Goal: Task Accomplishment & Management: Manage account settings

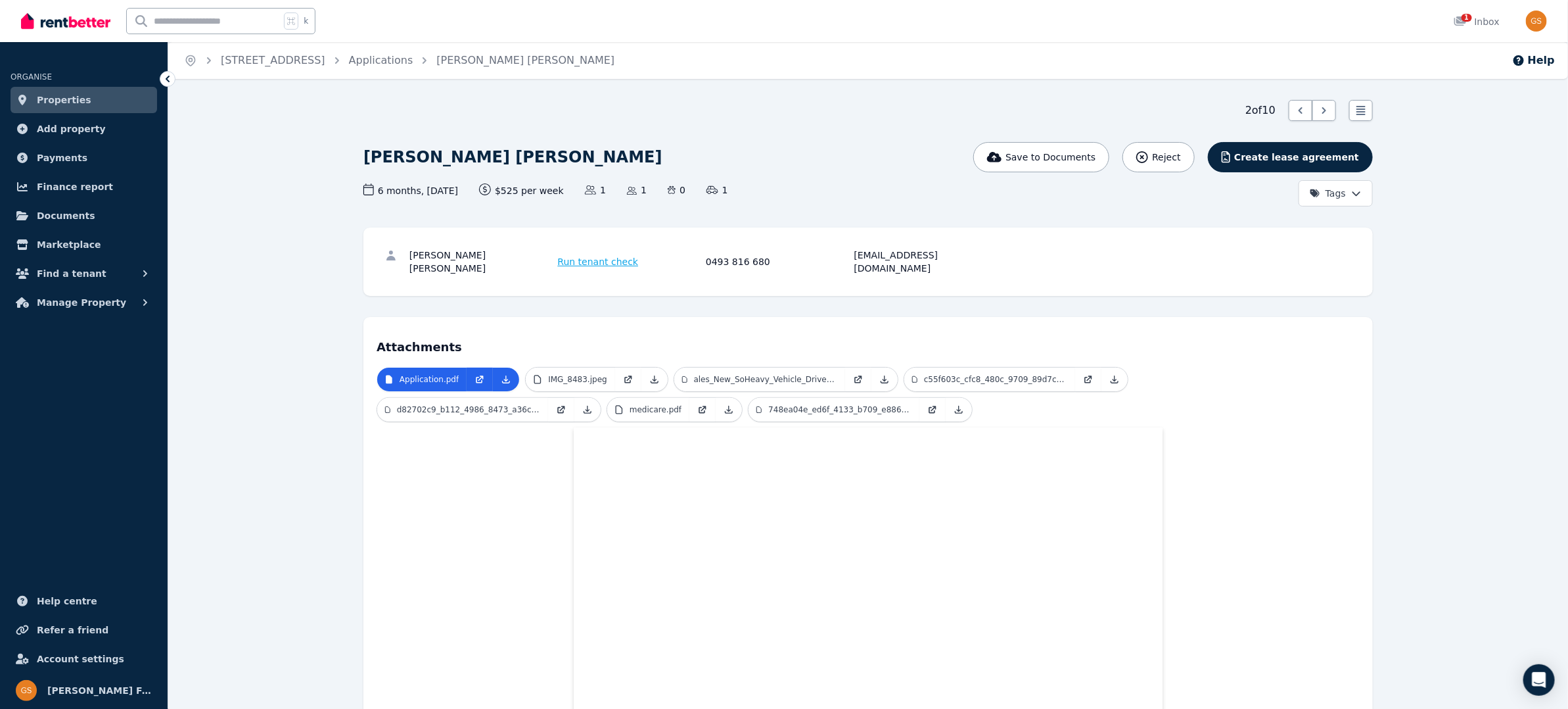
click at [65, 111] on link "Properties" at bounding box center [84, 100] width 146 height 26
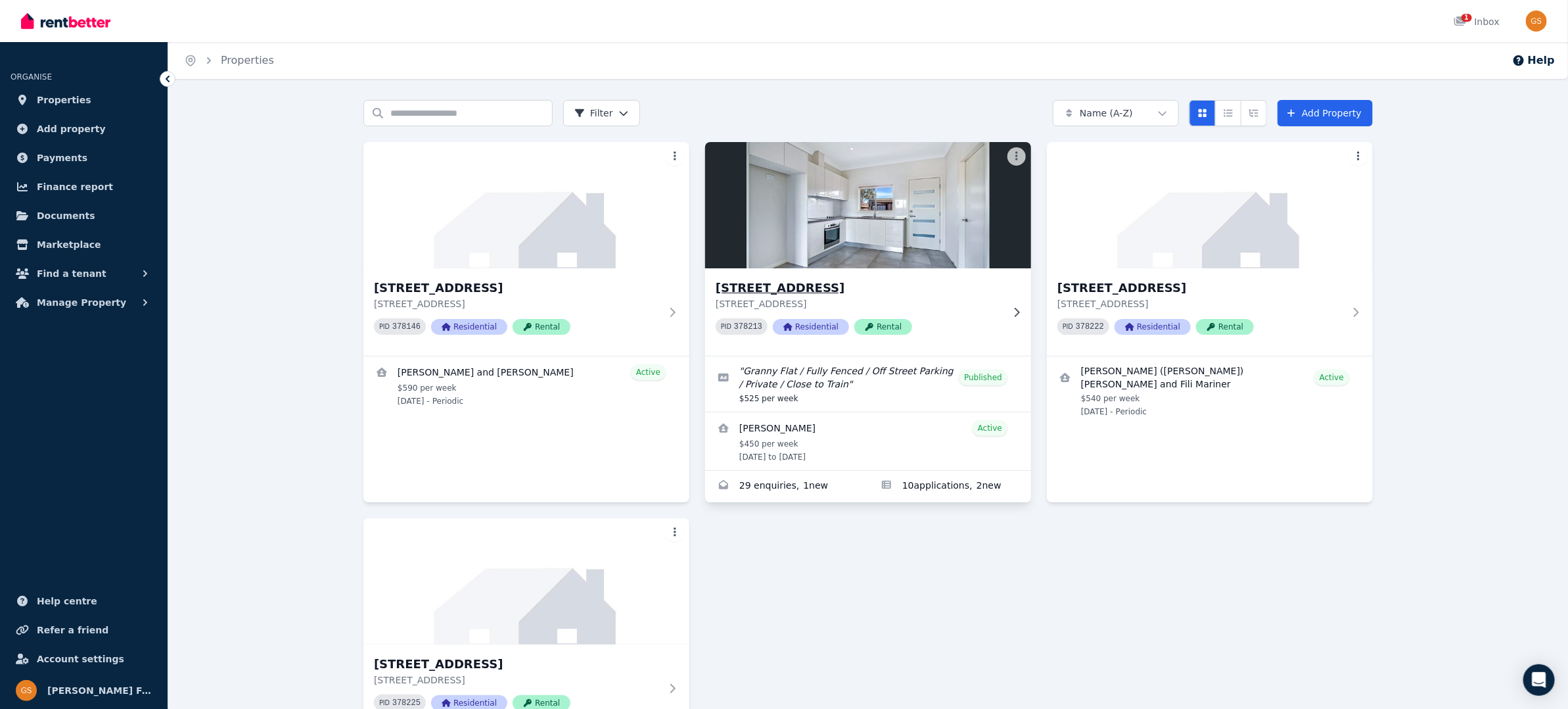
click at [831, 292] on h3 "[STREET_ADDRESS]" at bounding box center [859, 288] width 287 height 18
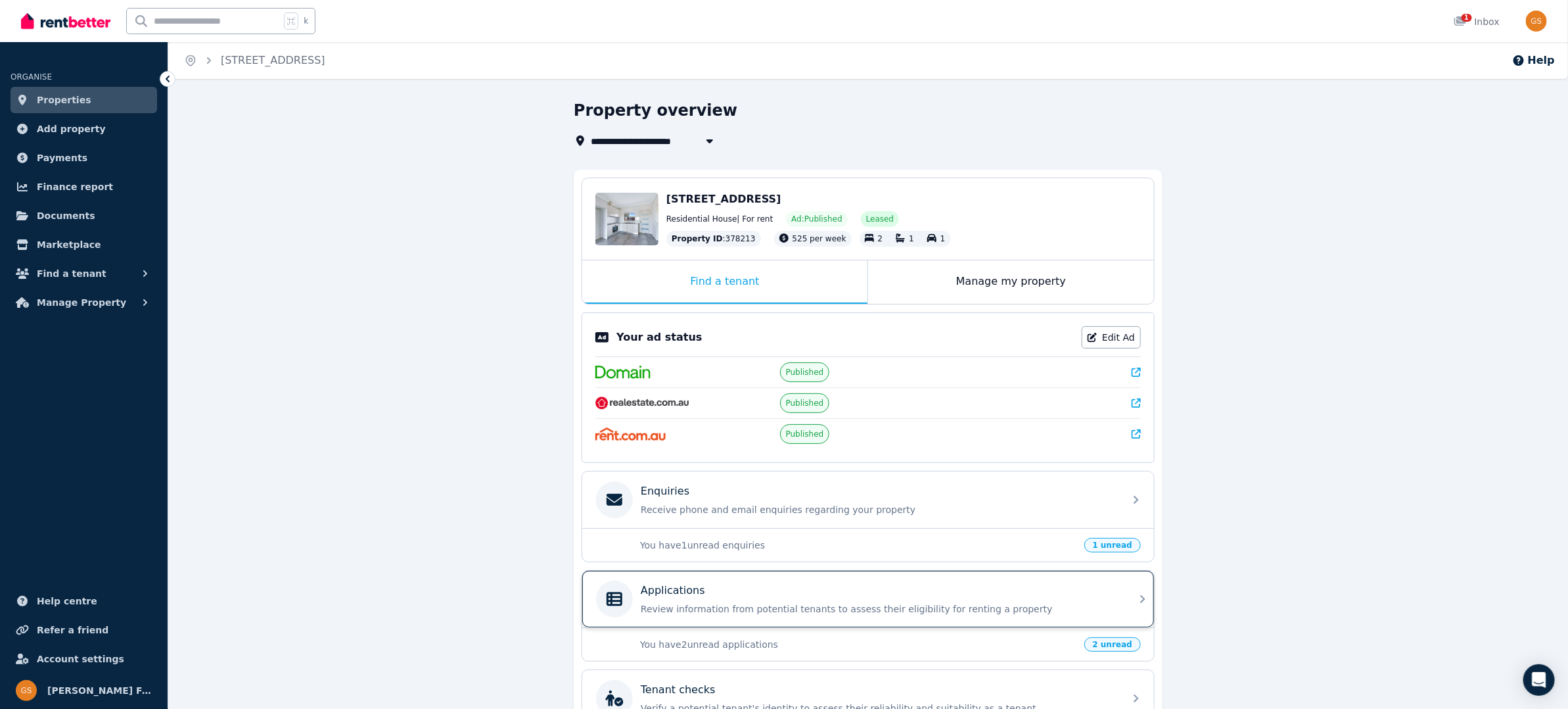
click at [682, 590] on p "Applications" at bounding box center [673, 590] width 64 height 16
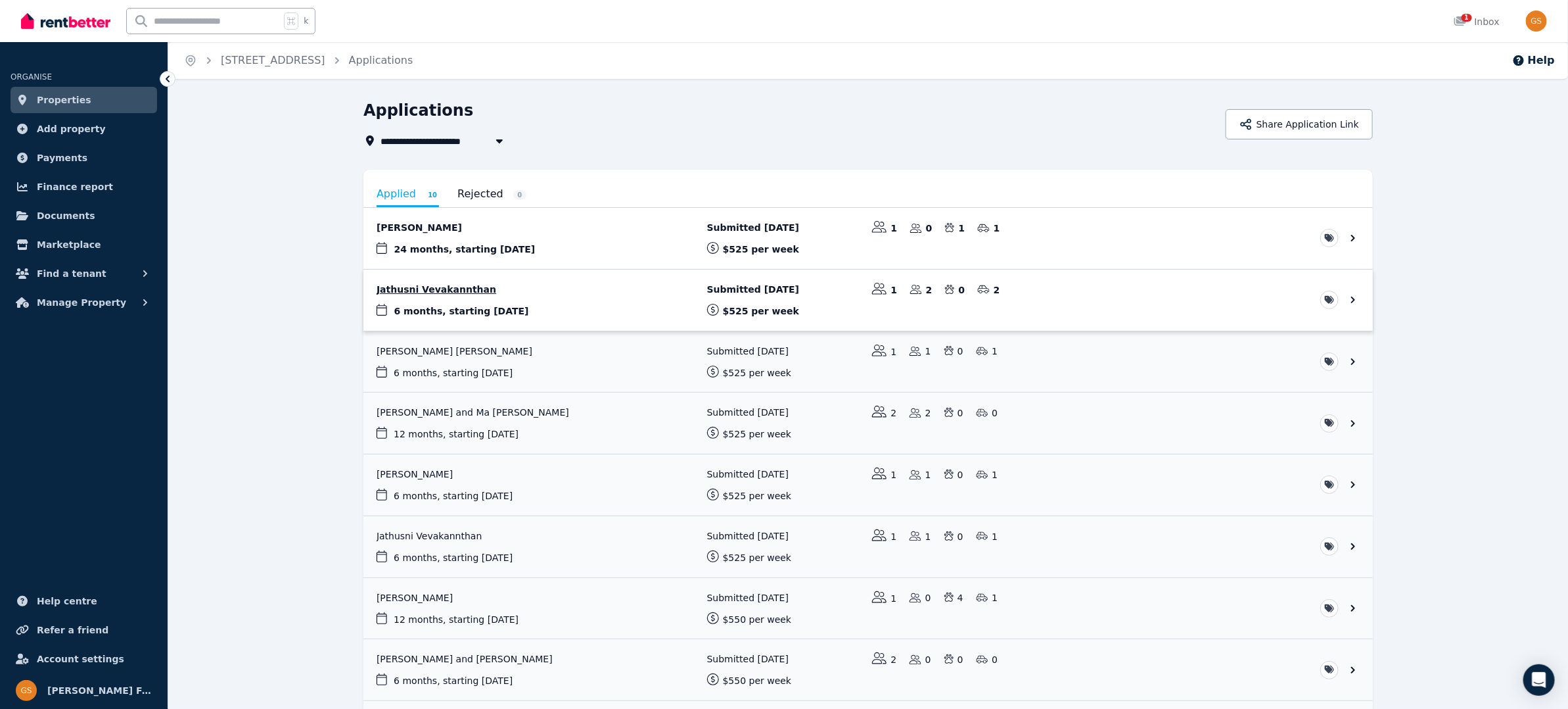
click at [463, 287] on link "View application: Jathusni Vevakannthan" at bounding box center [868, 300] width 1009 height 61
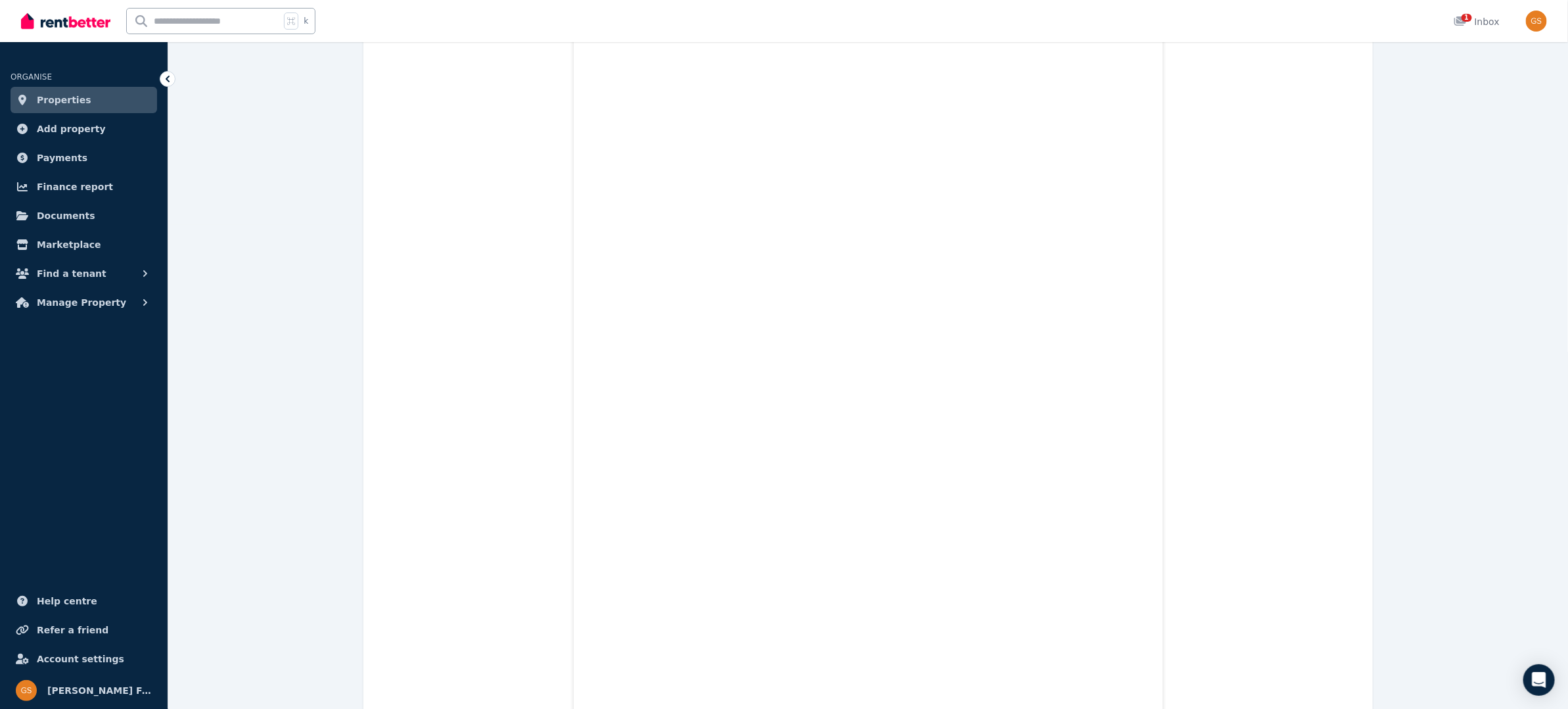
scroll to position [502, 0]
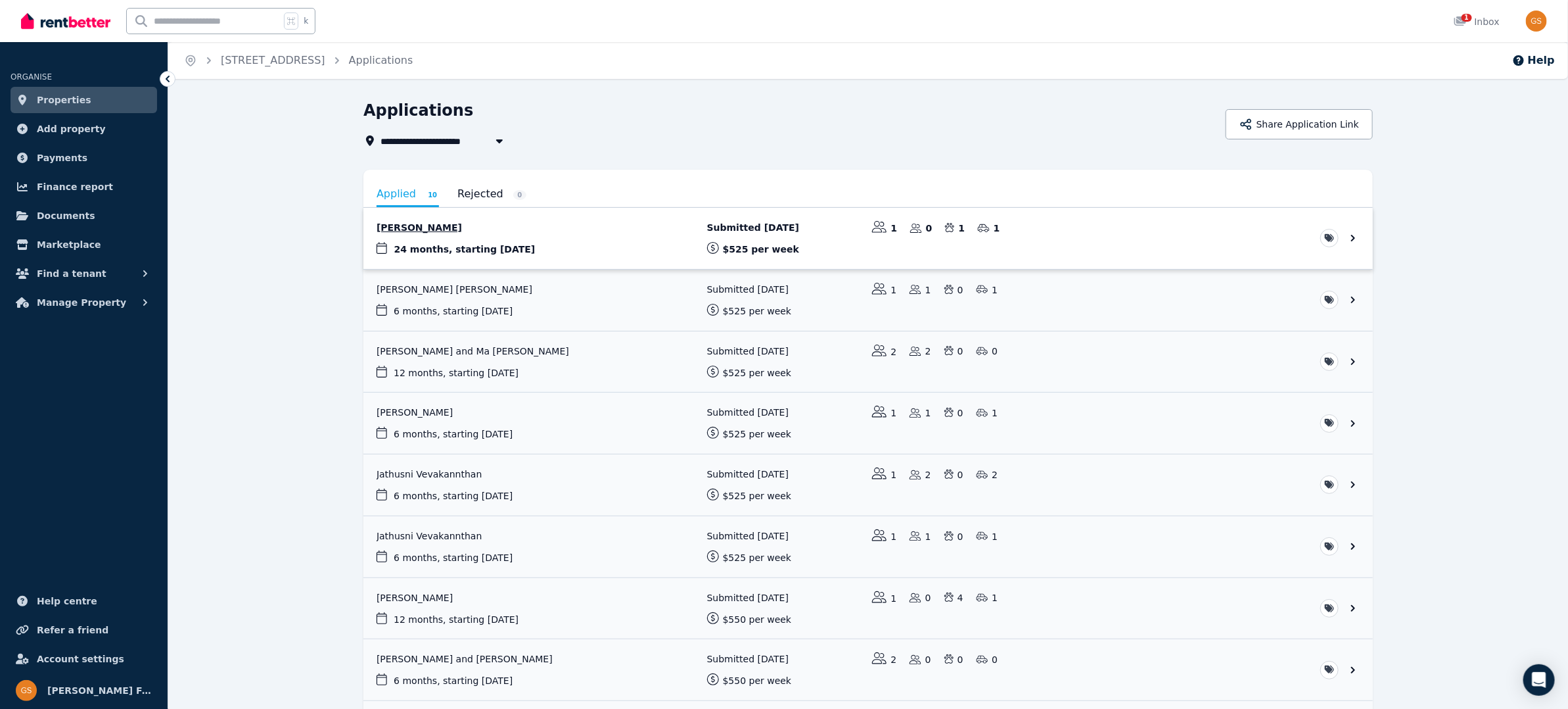
click at [411, 224] on link "View application: Rebecca King" at bounding box center [868, 238] width 1009 height 61
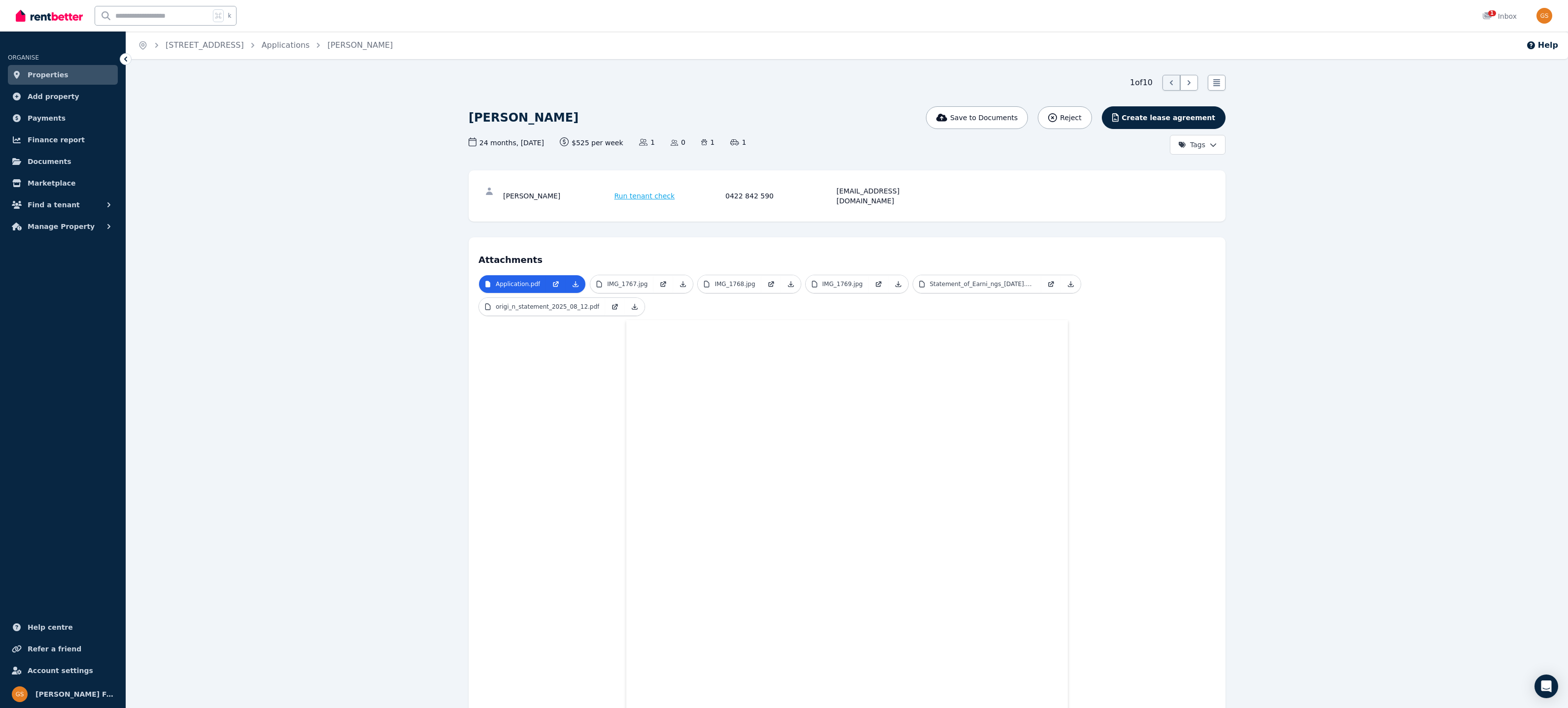
click at [41, 78] on span "Properties" at bounding box center [48, 75] width 41 height 12
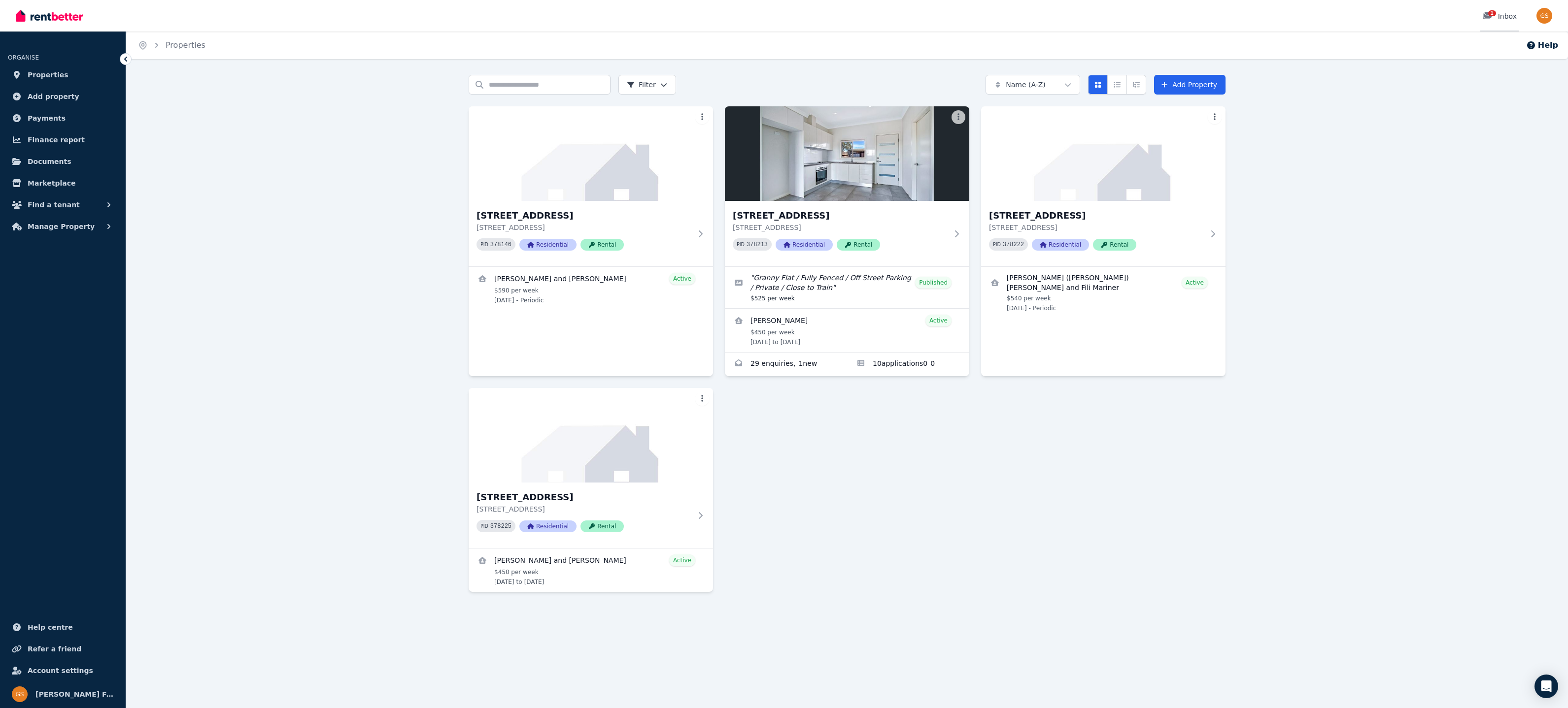
click at [1175, 16] on span "1" at bounding box center [1492, 13] width 8 height 6
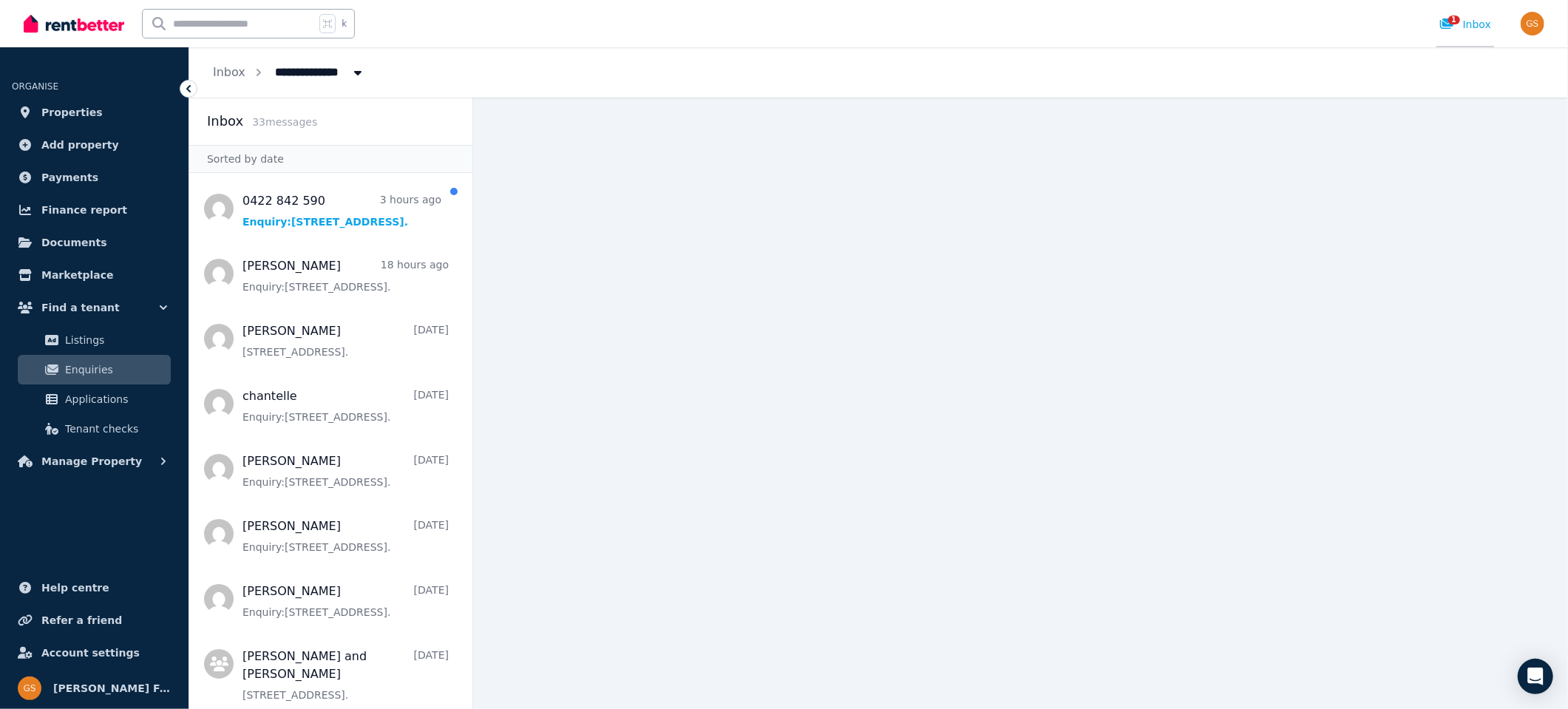
click at [1447, 18] on icon at bounding box center [1446, 24] width 15 height 12
click at [1459, 22] on span "1" at bounding box center [1453, 20] width 12 height 9
click at [1477, 24] on div "1 Inbox" at bounding box center [1464, 24] width 52 height 15
click at [1453, 23] on span "1" at bounding box center [1453, 20] width 12 height 9
click at [1470, 21] on div "1 Inbox" at bounding box center [1464, 24] width 52 height 15
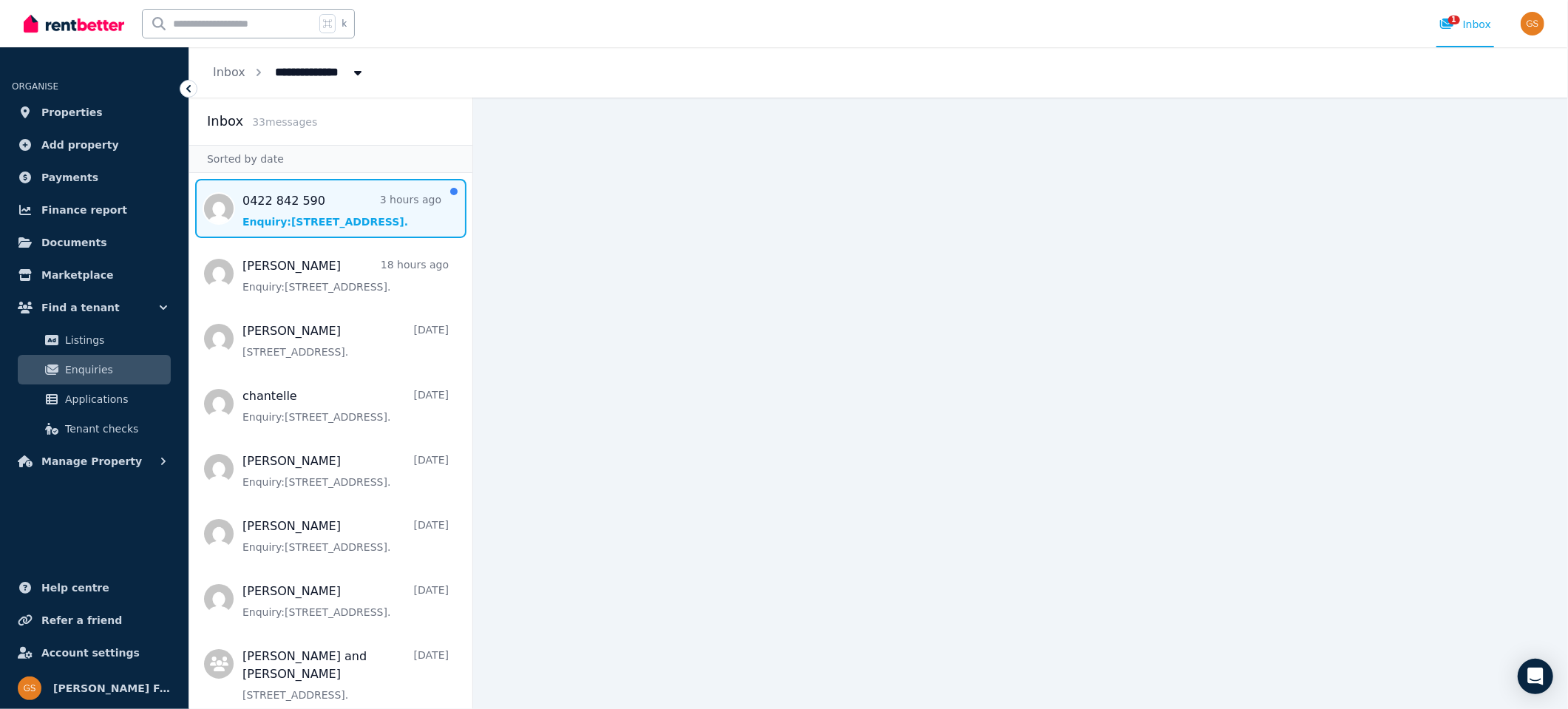
click at [411, 194] on span "Message list" at bounding box center [330, 209] width 283 height 59
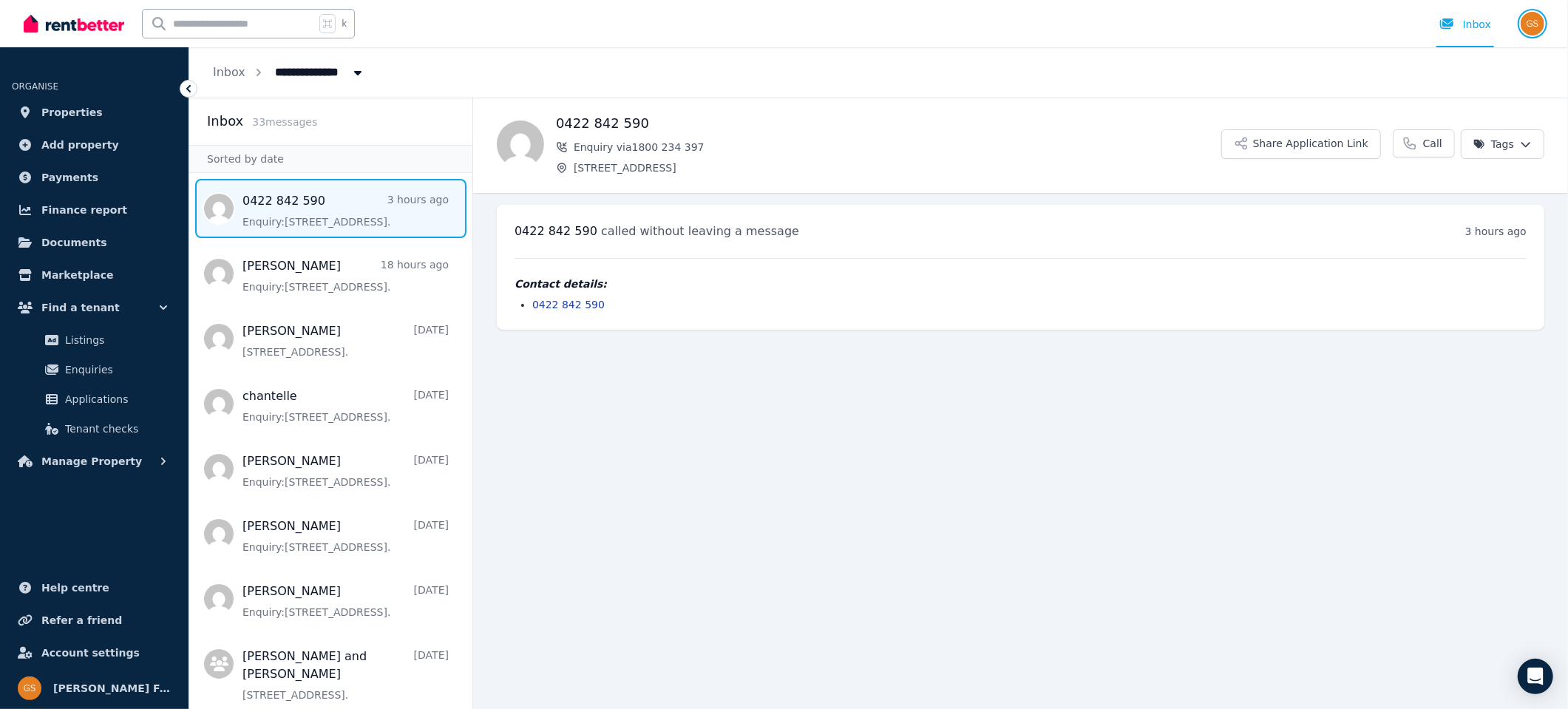
click at [1529, 25] on img "button" at bounding box center [1532, 24] width 24 height 24
click at [1300, 179] on div "0422 842 590 Enquiry via 1800 234 [STREET_ADDRESS] Application Link Call Tags" at bounding box center [1020, 145] width 1095 height 95
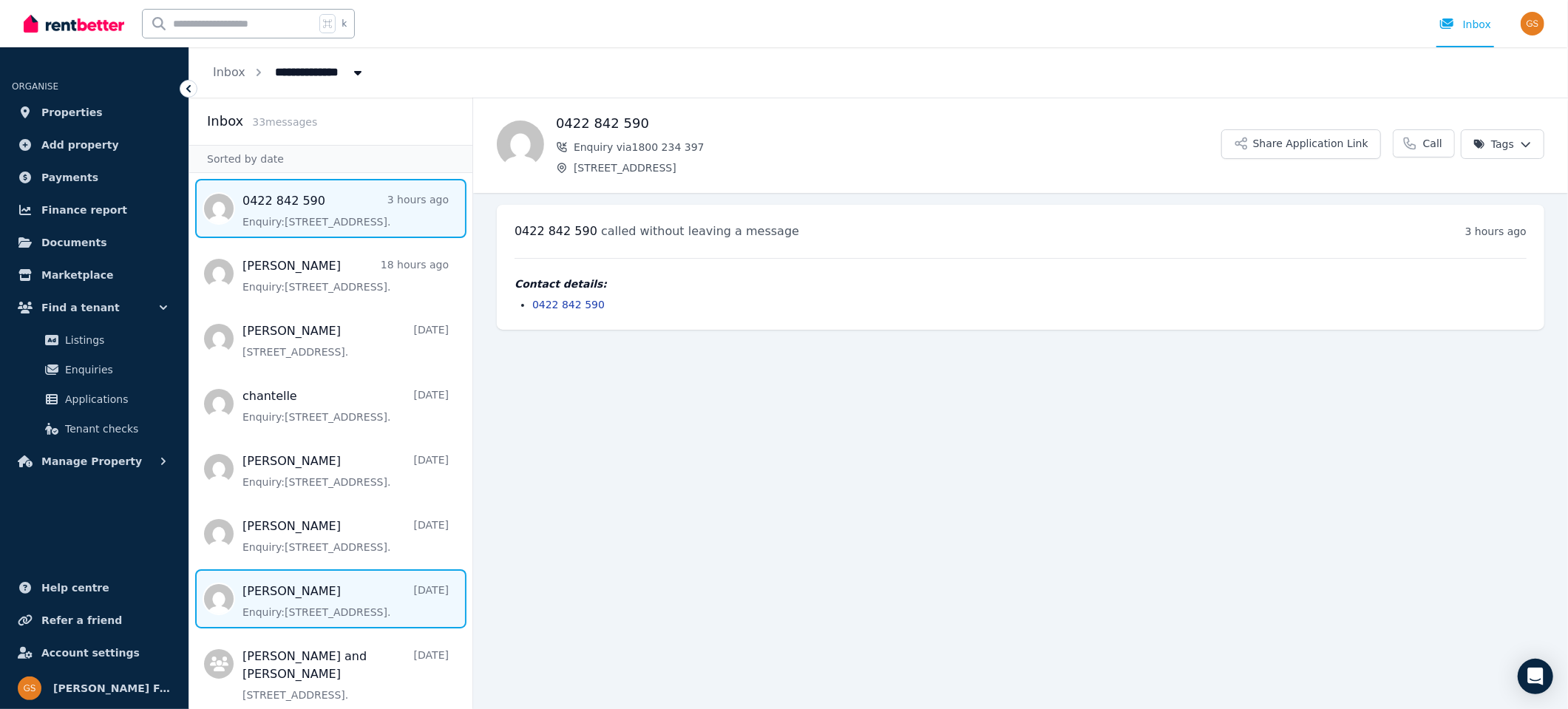
click at [279, 599] on span "Message list" at bounding box center [330, 599] width 283 height 59
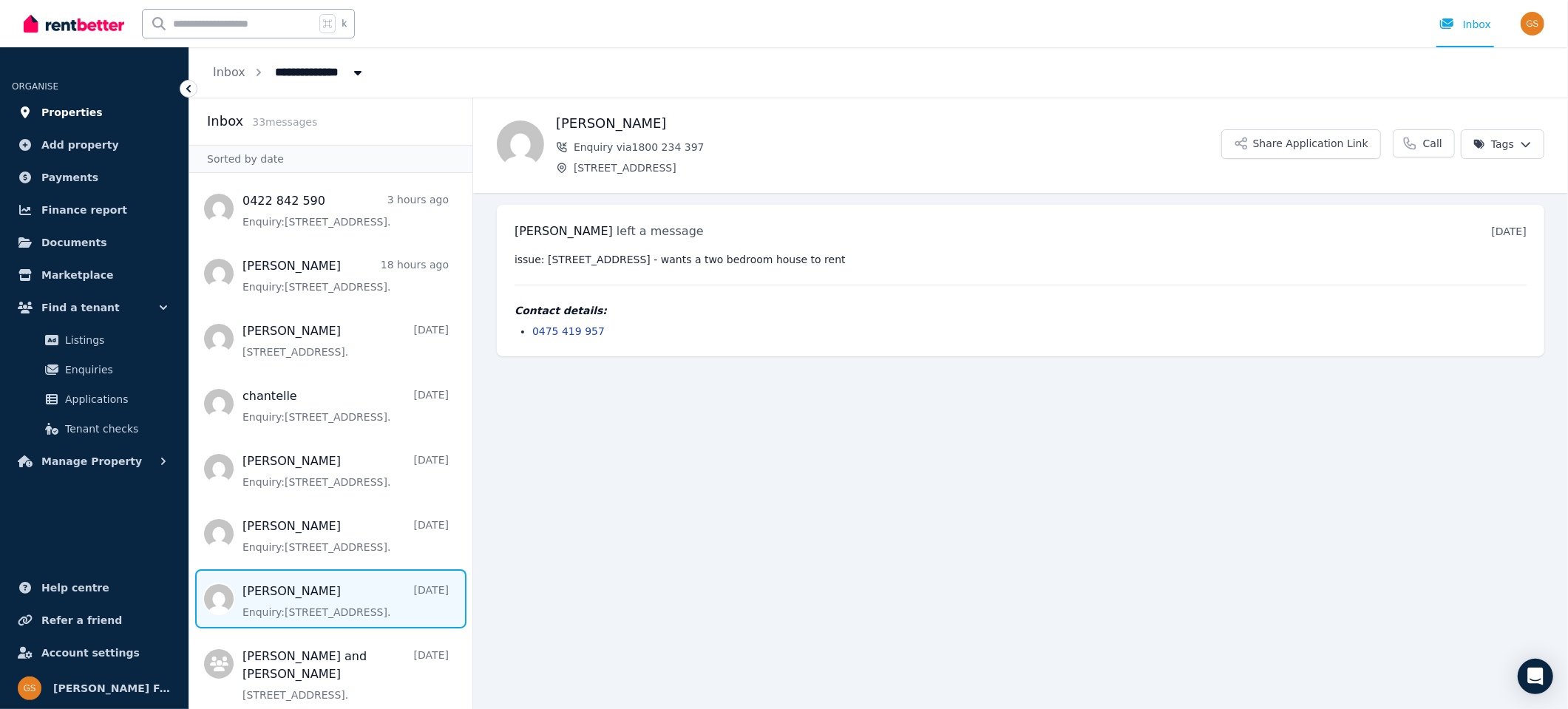
click at [80, 113] on span "Properties" at bounding box center [72, 113] width 62 height 18
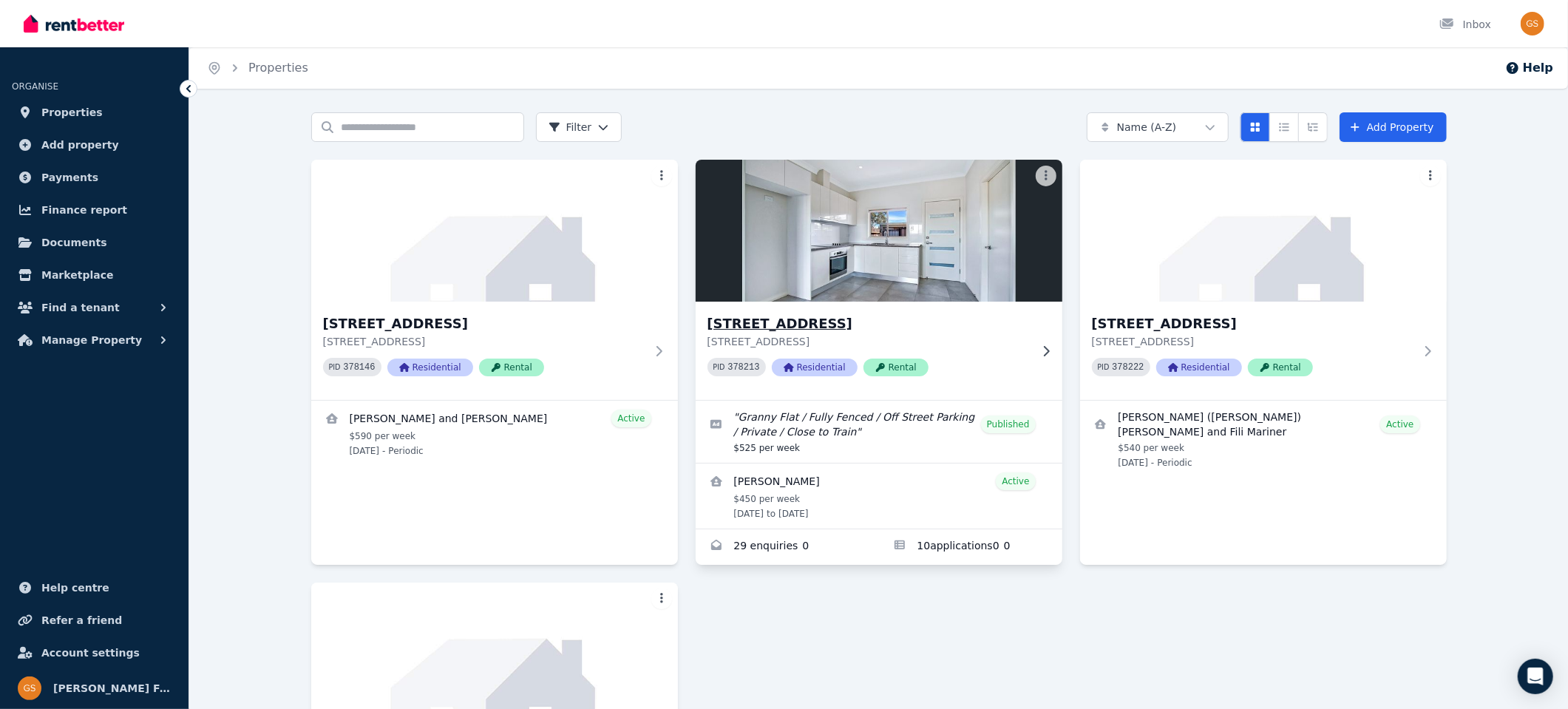
click at [740, 324] on h3 "[STREET_ADDRESS]" at bounding box center [868, 324] width 322 height 21
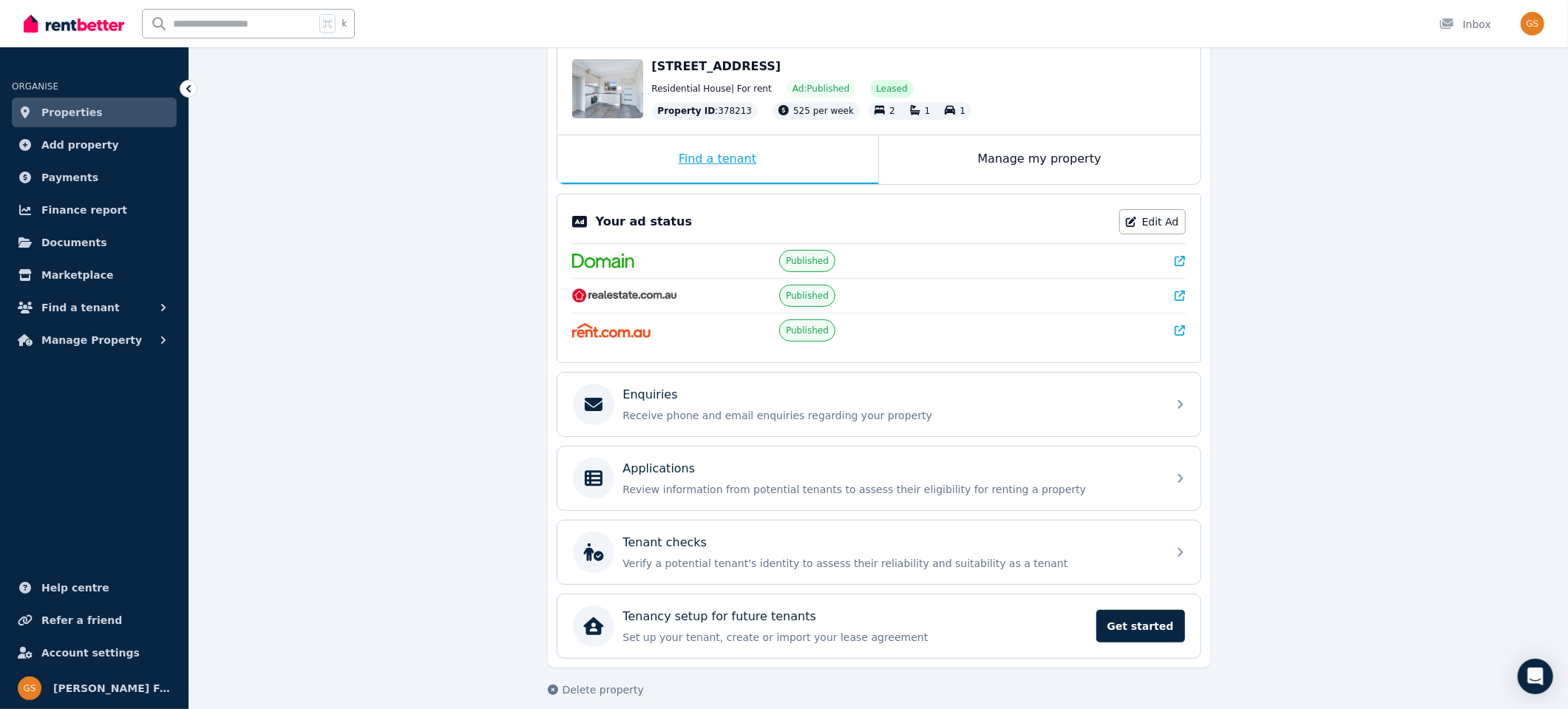
scroll to position [164, 0]
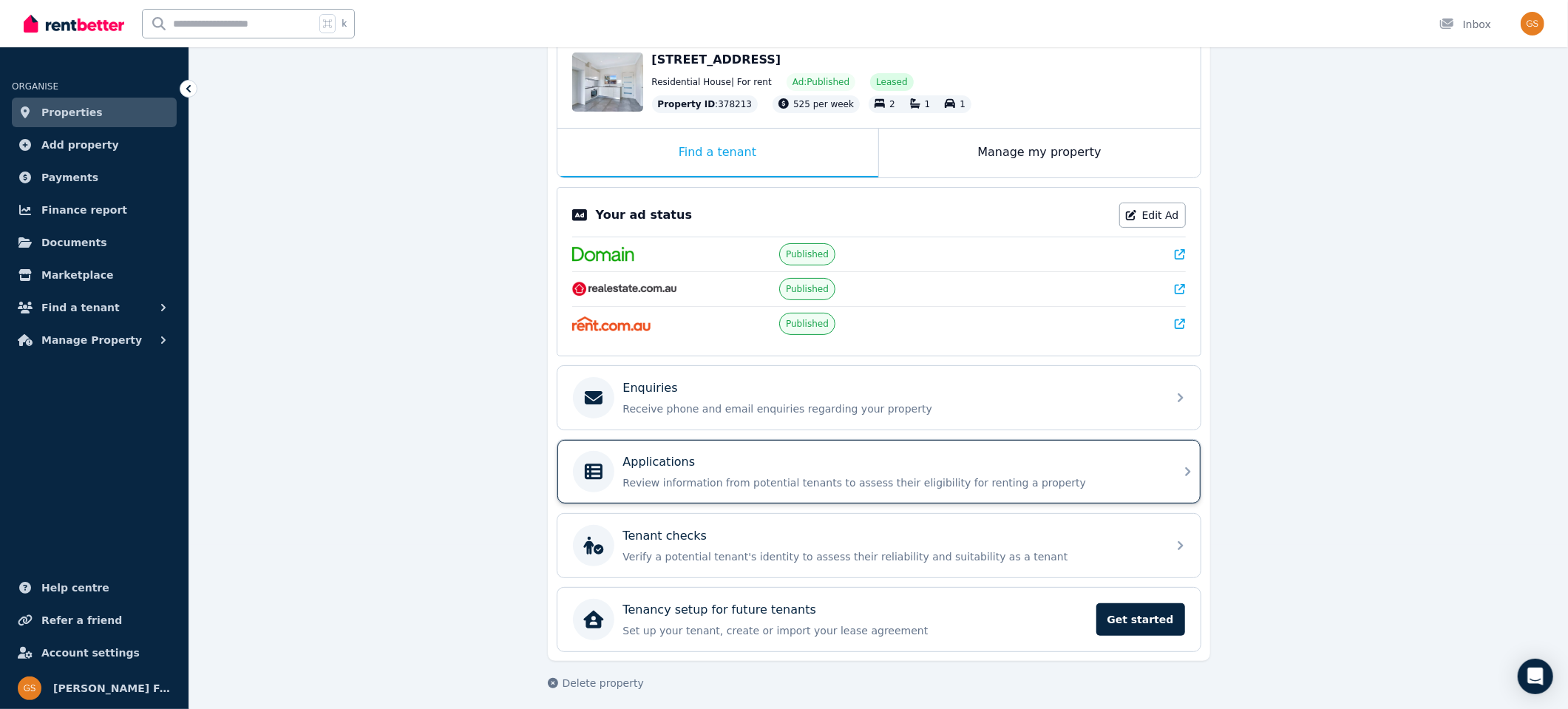
click at [651, 457] on p "Applications" at bounding box center [660, 462] width 73 height 18
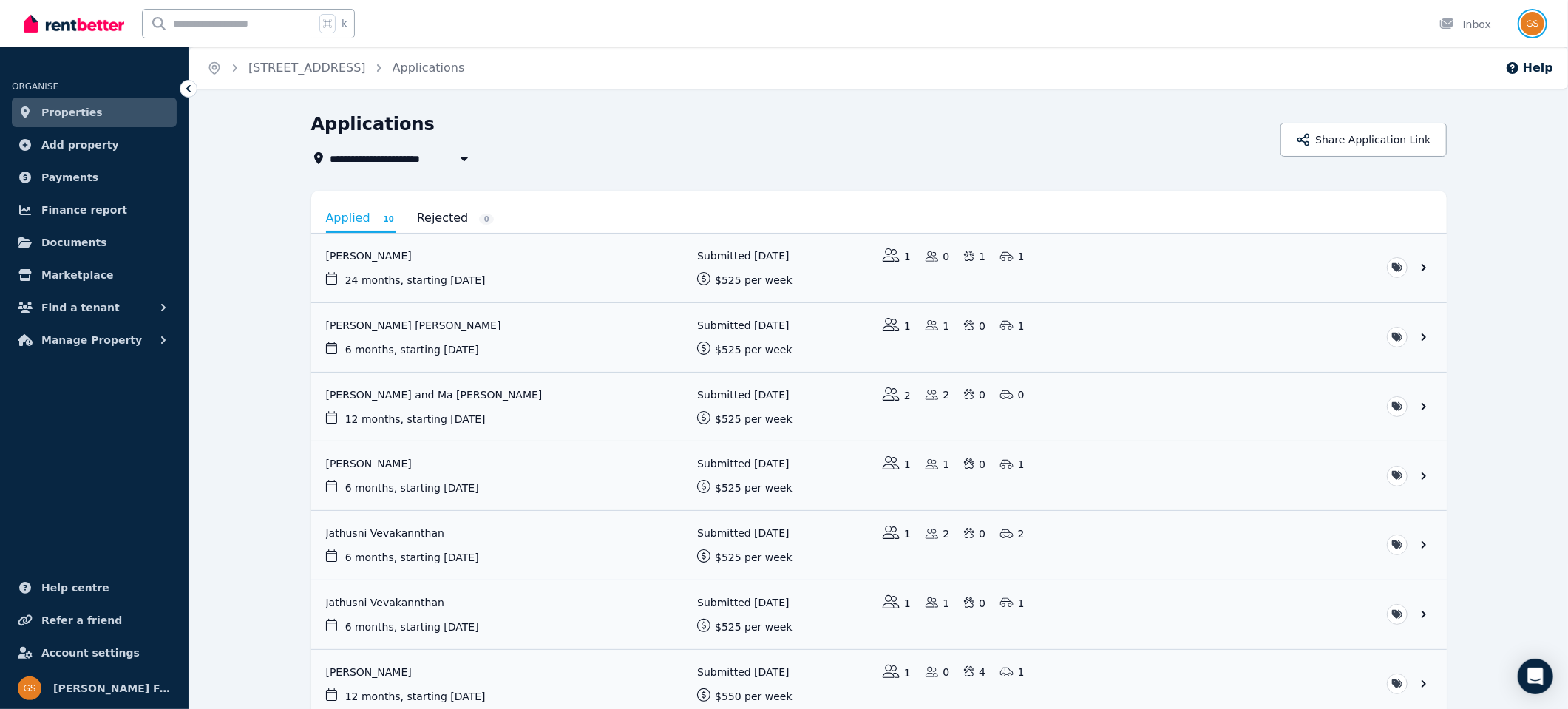
click at [1523, 26] on img "button" at bounding box center [1532, 24] width 24 height 24
click at [1436, 194] on span "Logout" at bounding box center [1473, 195] width 142 height 26
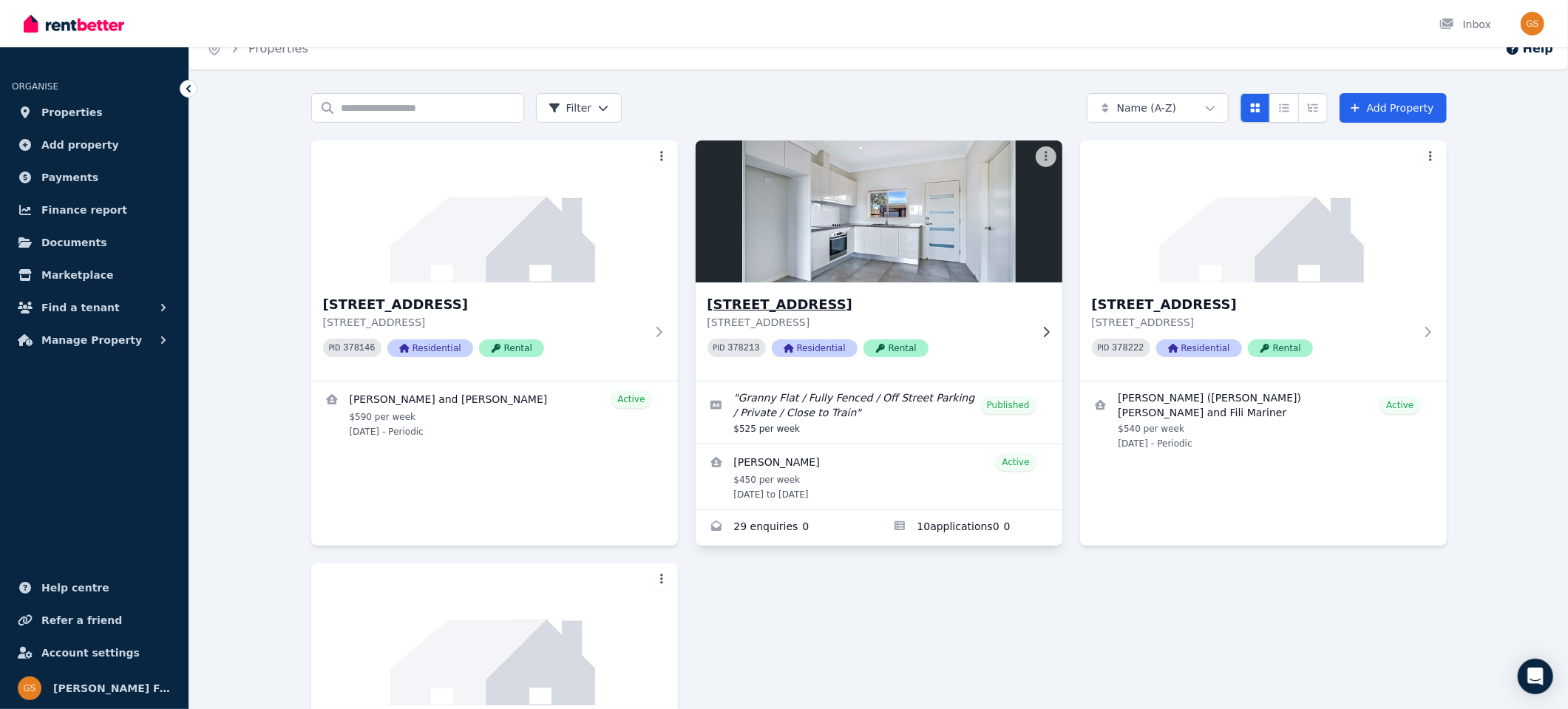
scroll to position [15, 0]
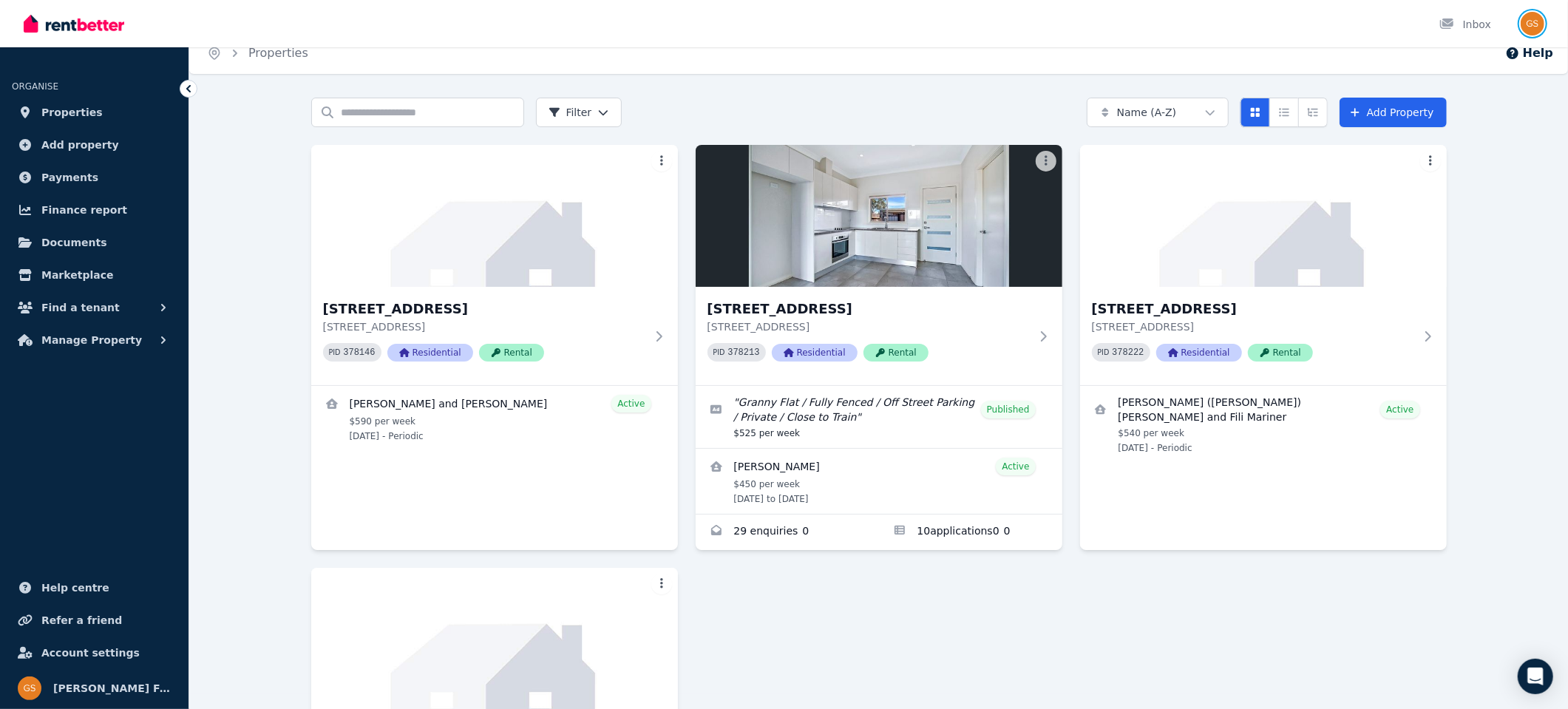
click at [1530, 29] on img "button" at bounding box center [1532, 24] width 24 height 24
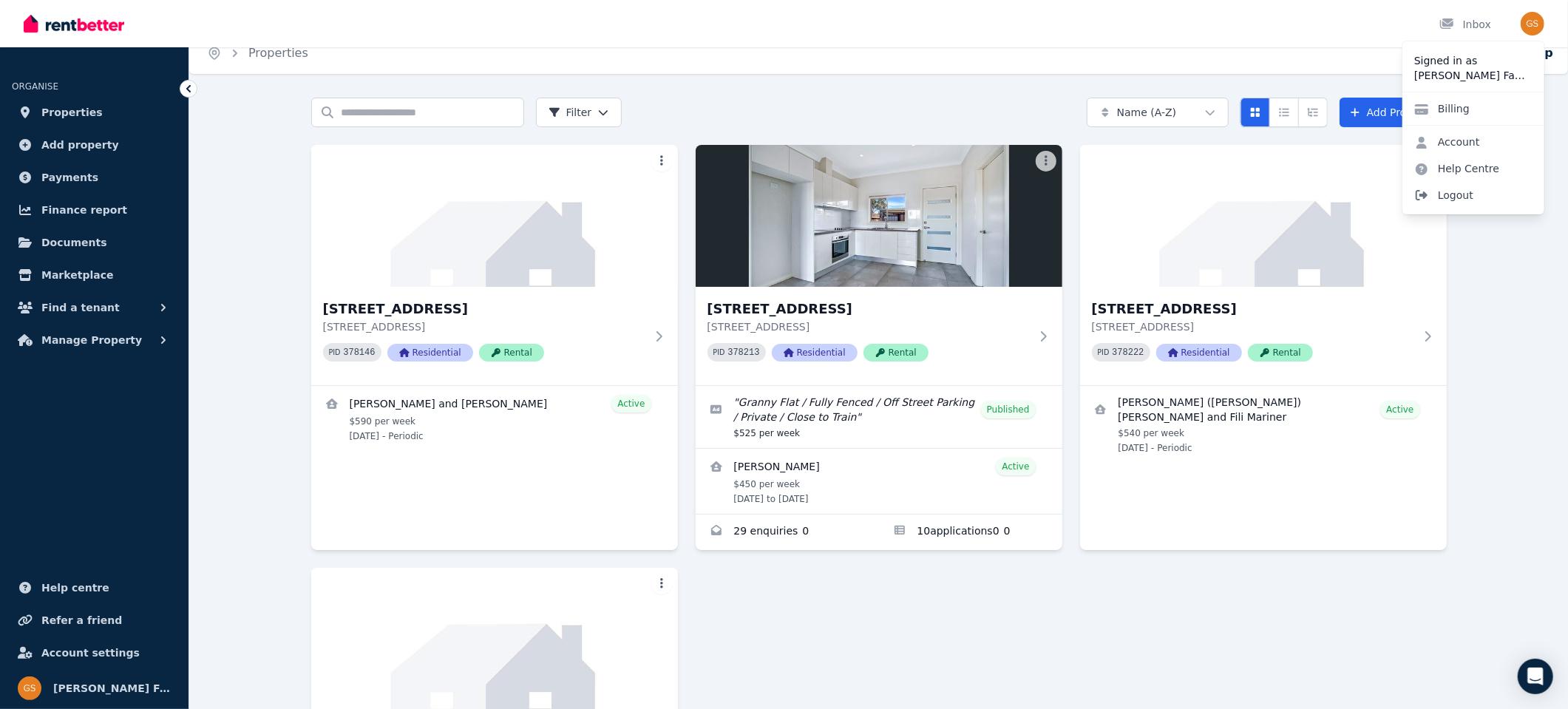
click at [1445, 198] on span "Logout" at bounding box center [1473, 195] width 142 height 26
